Goal: Navigation & Orientation: Find specific page/section

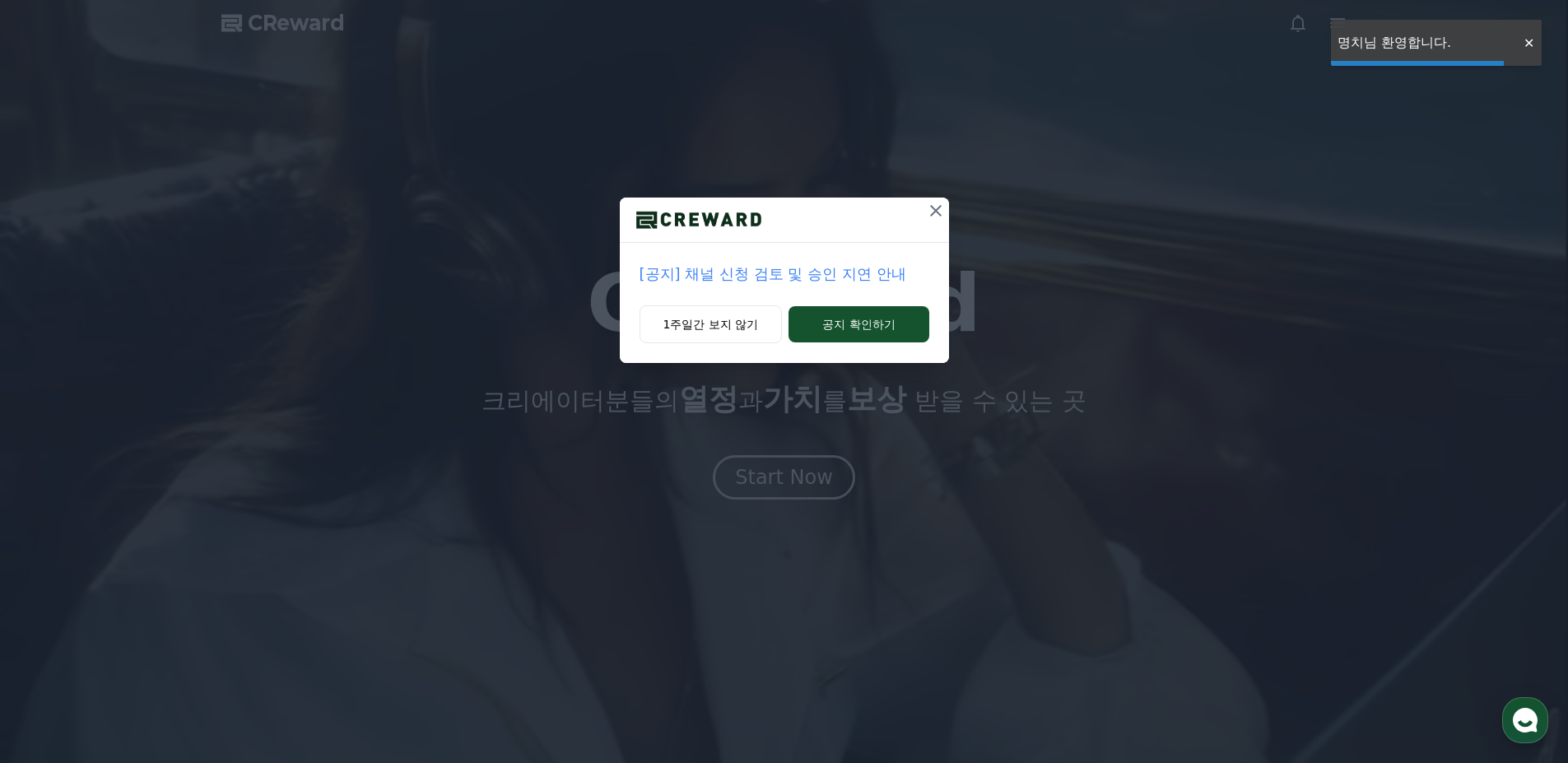
click at [795, 468] on div "[공지] 채널 신청 검토 및 승인 지연 안내 1주일간 보지 않기 공지 확인하기" at bounding box center [784, 381] width 1568 height 763
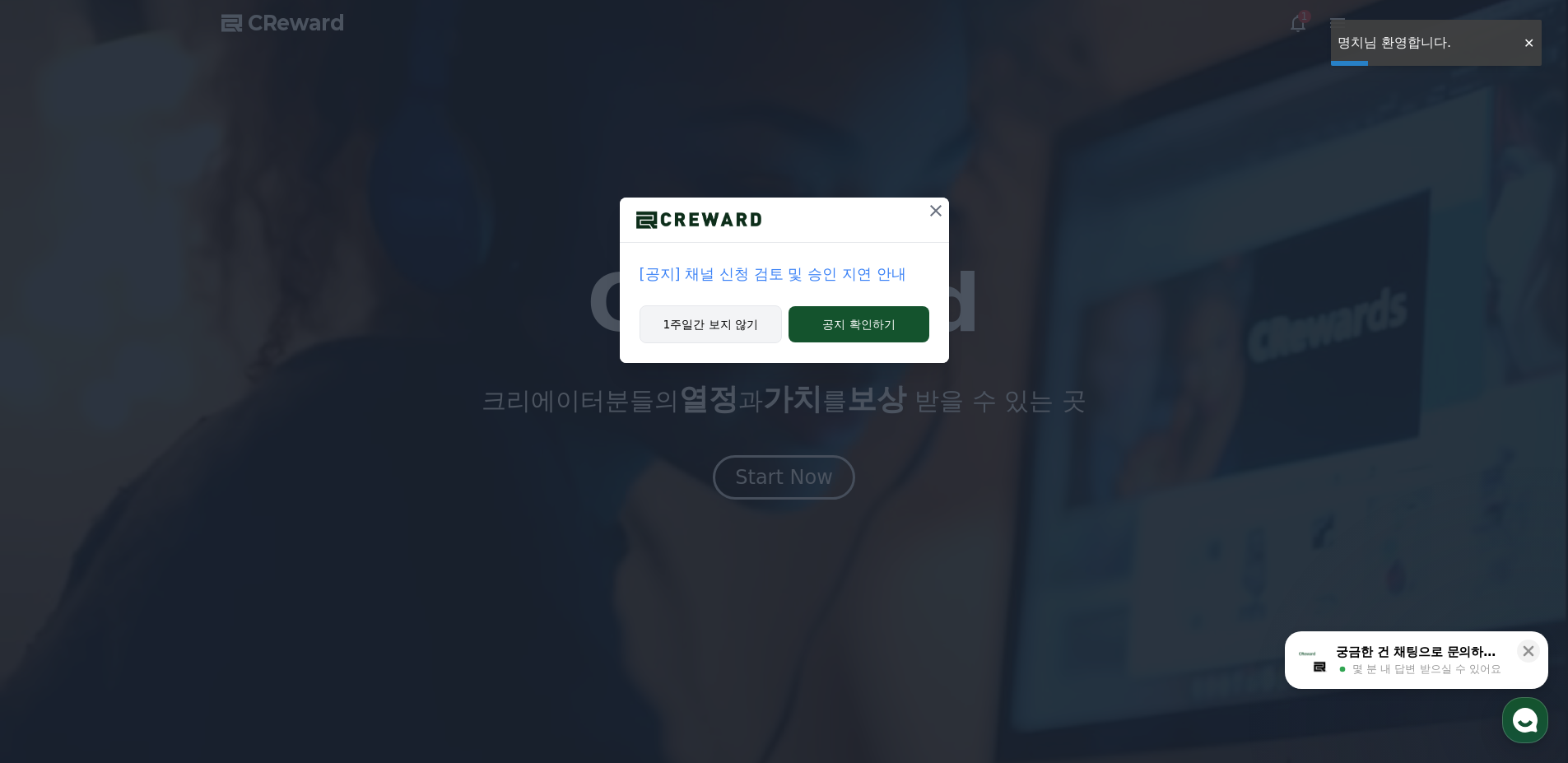
click at [724, 333] on button "1주일간 보지 않기" at bounding box center [711, 325] width 143 height 38
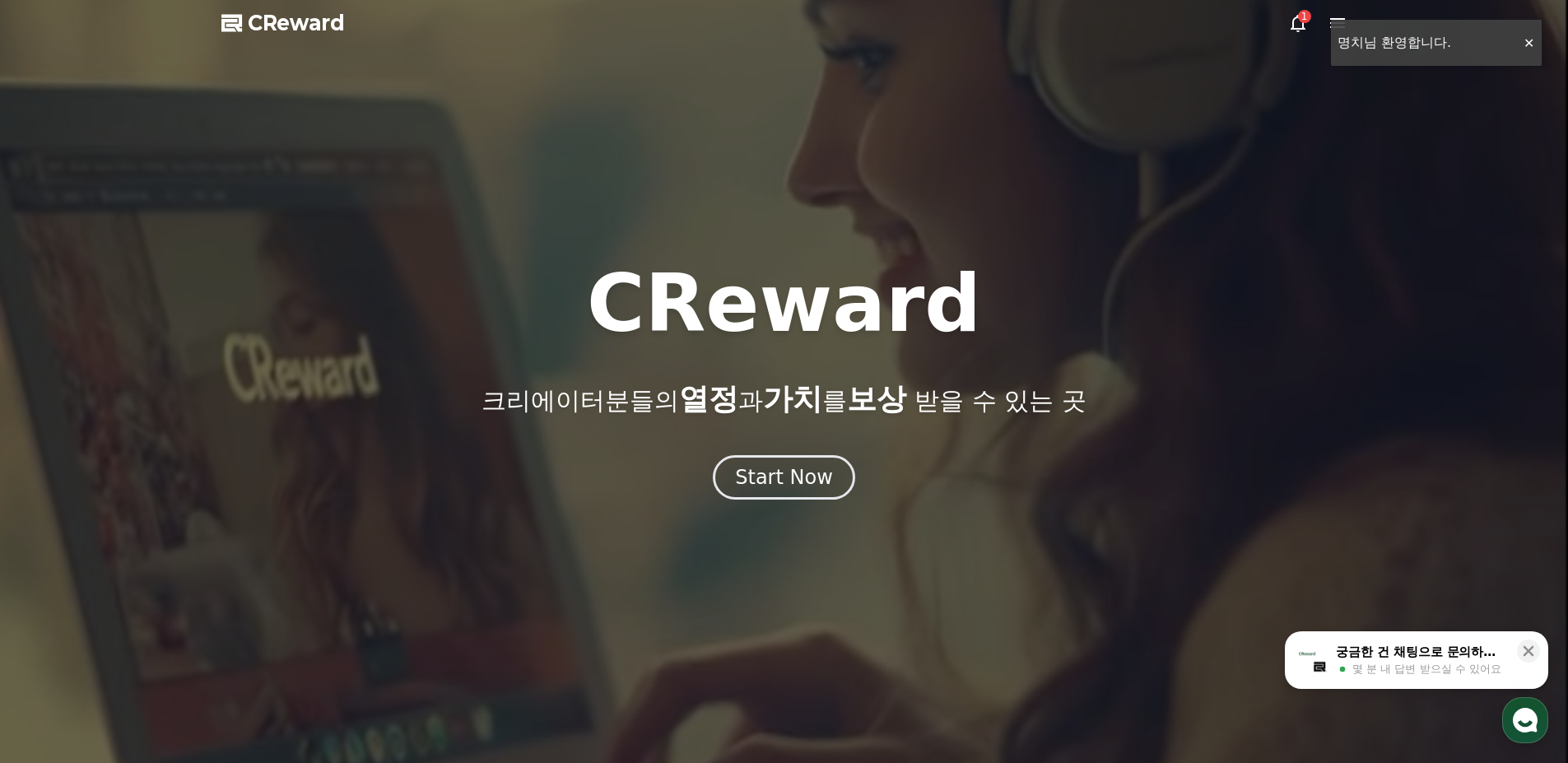
click at [807, 507] on div at bounding box center [784, 381] width 1568 height 763
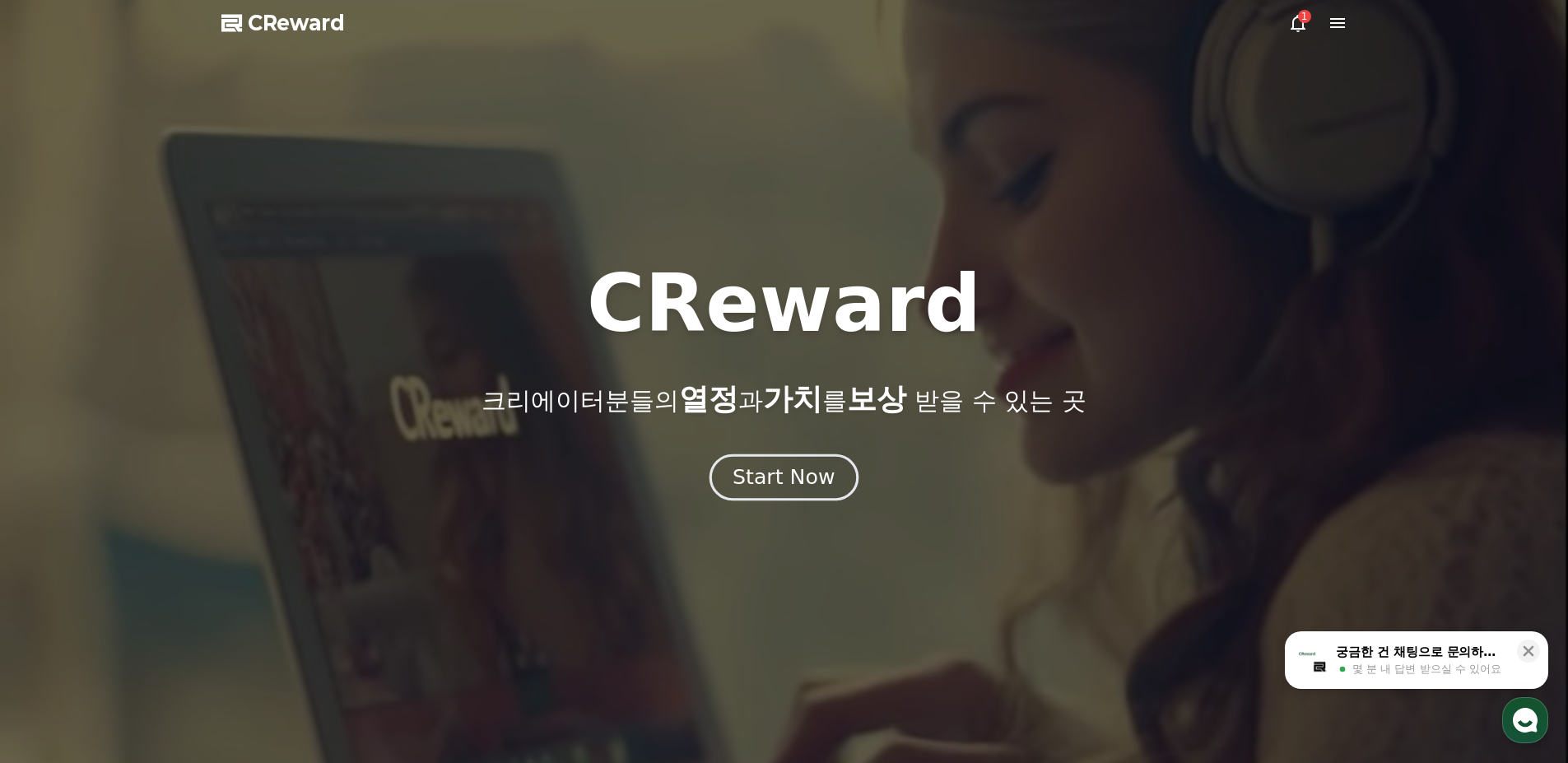
click at [809, 479] on div "Start Now" at bounding box center [783, 477] width 102 height 28
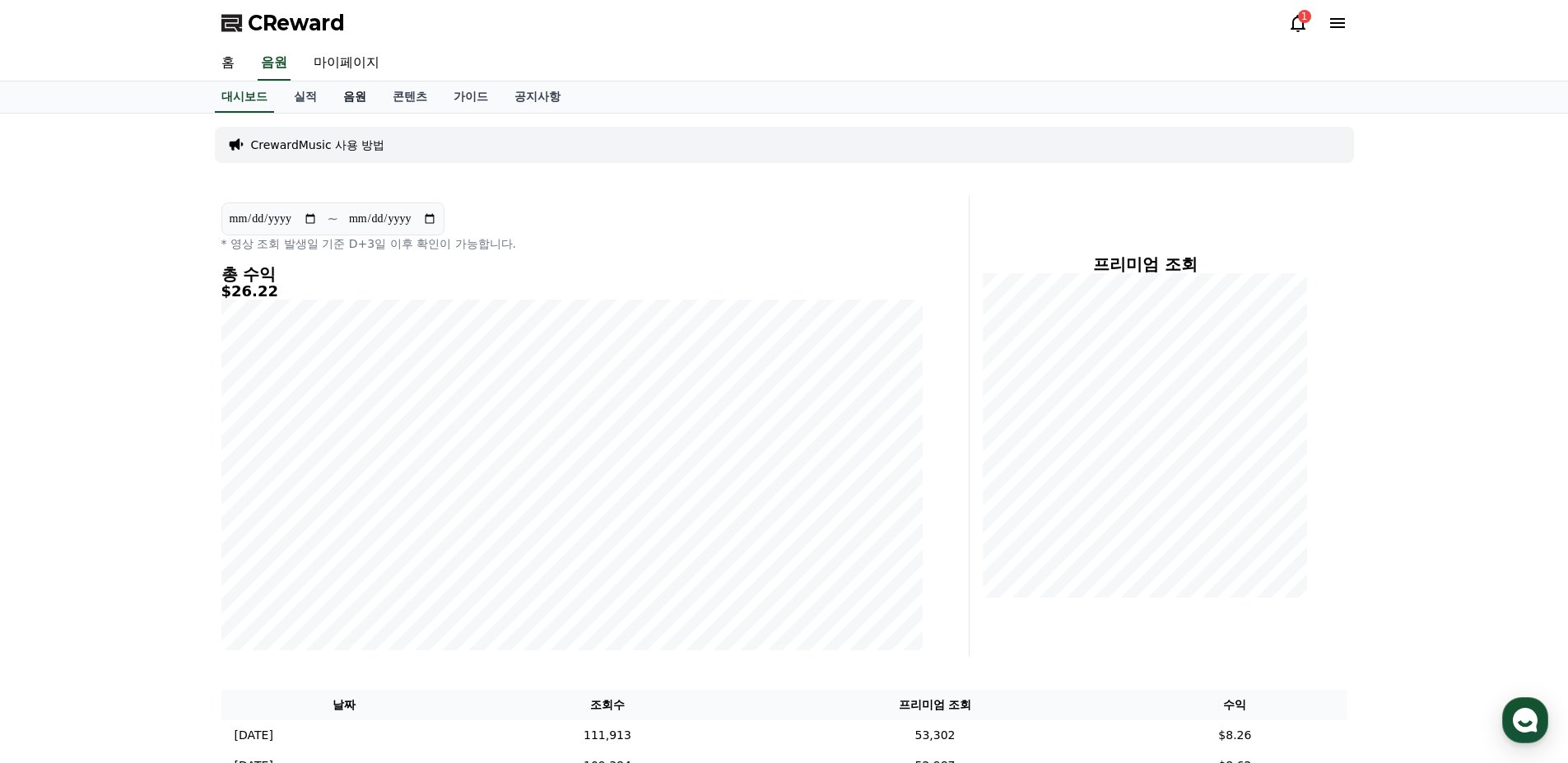
click at [368, 94] on link "음원" at bounding box center [355, 96] width 50 height 32
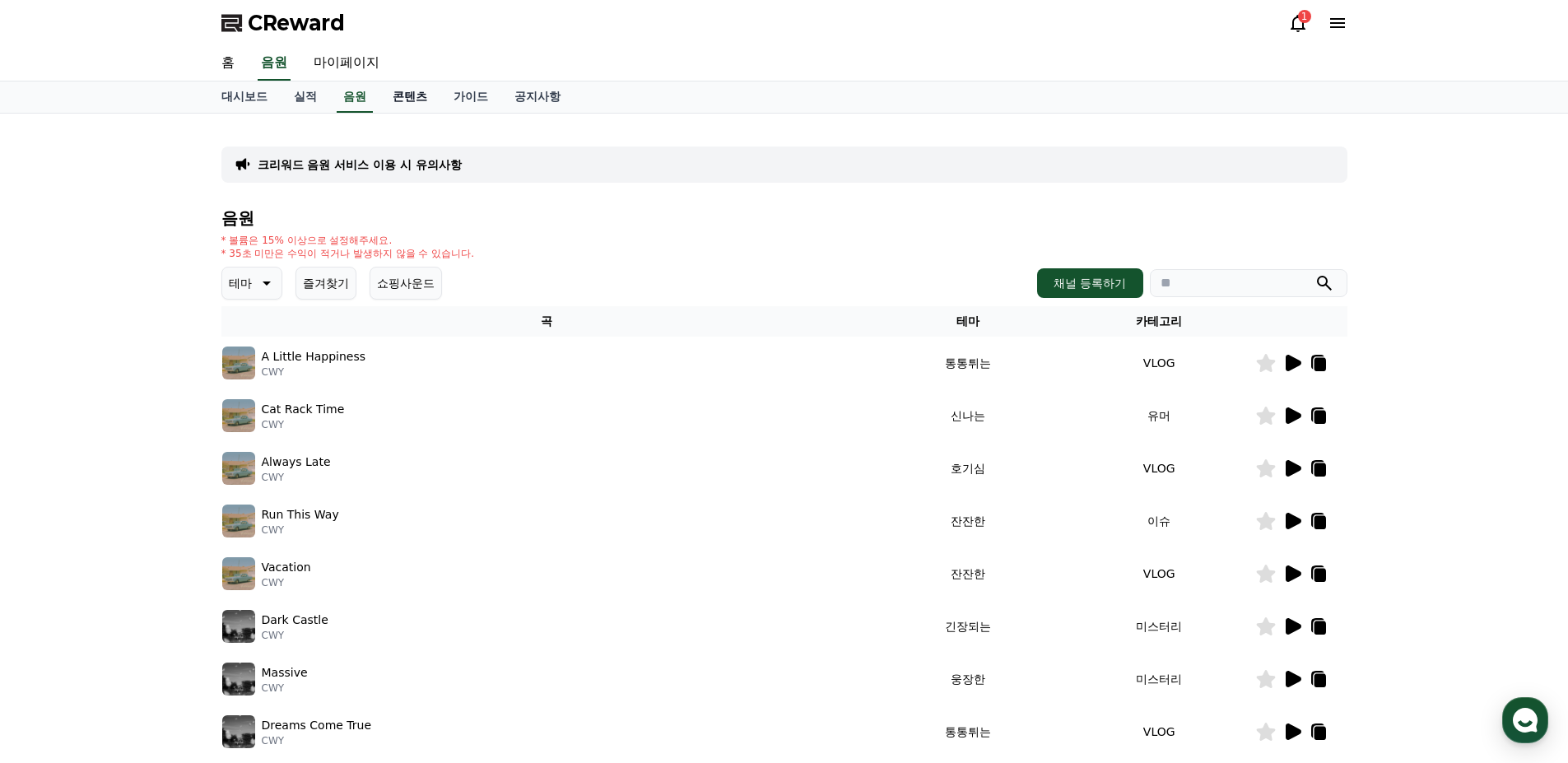
click at [403, 98] on link "콘텐츠" at bounding box center [410, 96] width 61 height 32
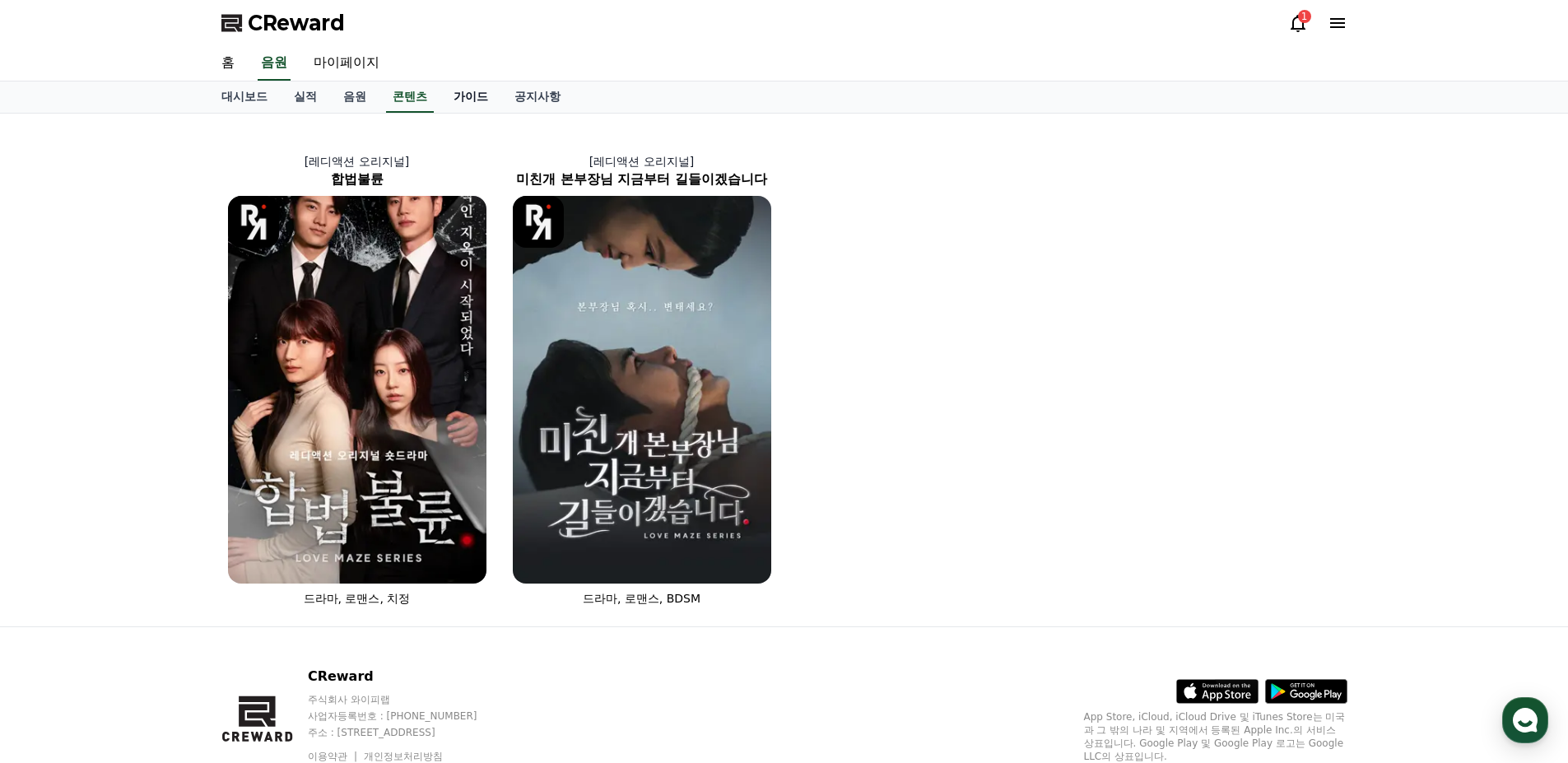
click at [456, 99] on link "가이드" at bounding box center [471, 96] width 61 height 32
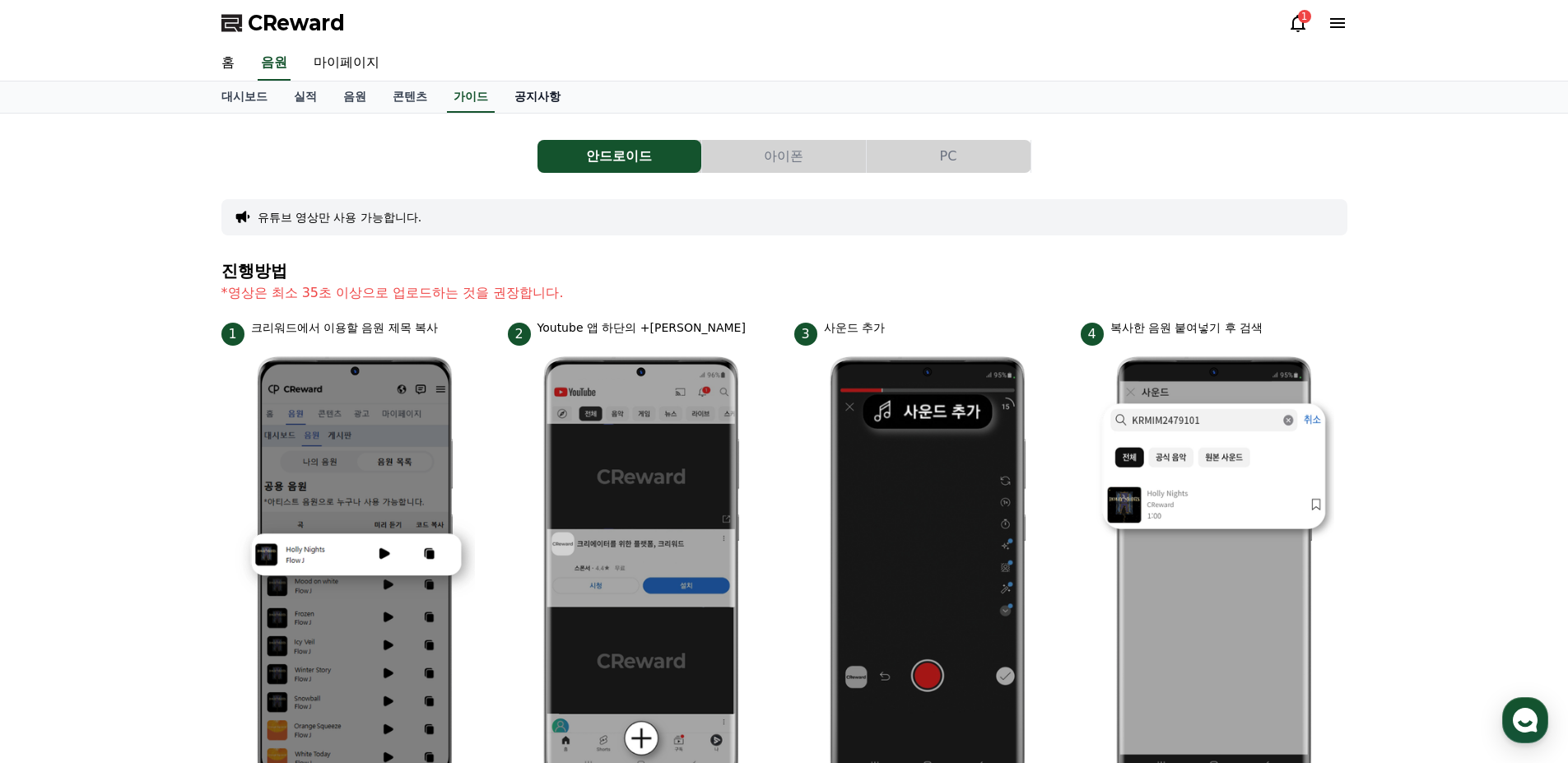
click at [538, 98] on link "공지사항" at bounding box center [538, 96] width 73 height 32
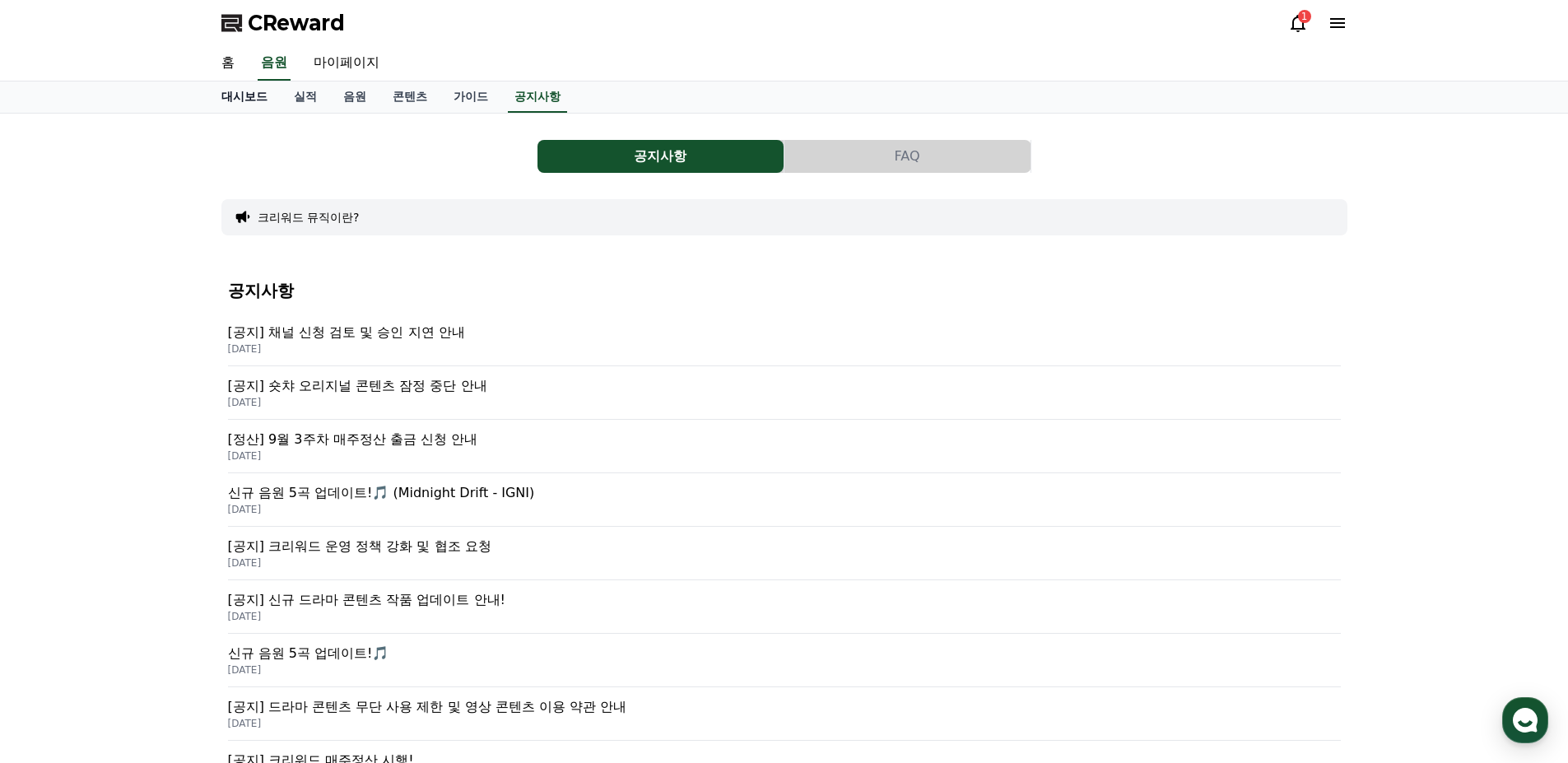
click at [247, 95] on link "대시보드" at bounding box center [244, 96] width 73 height 32
